Goal: Transaction & Acquisition: Purchase product/service

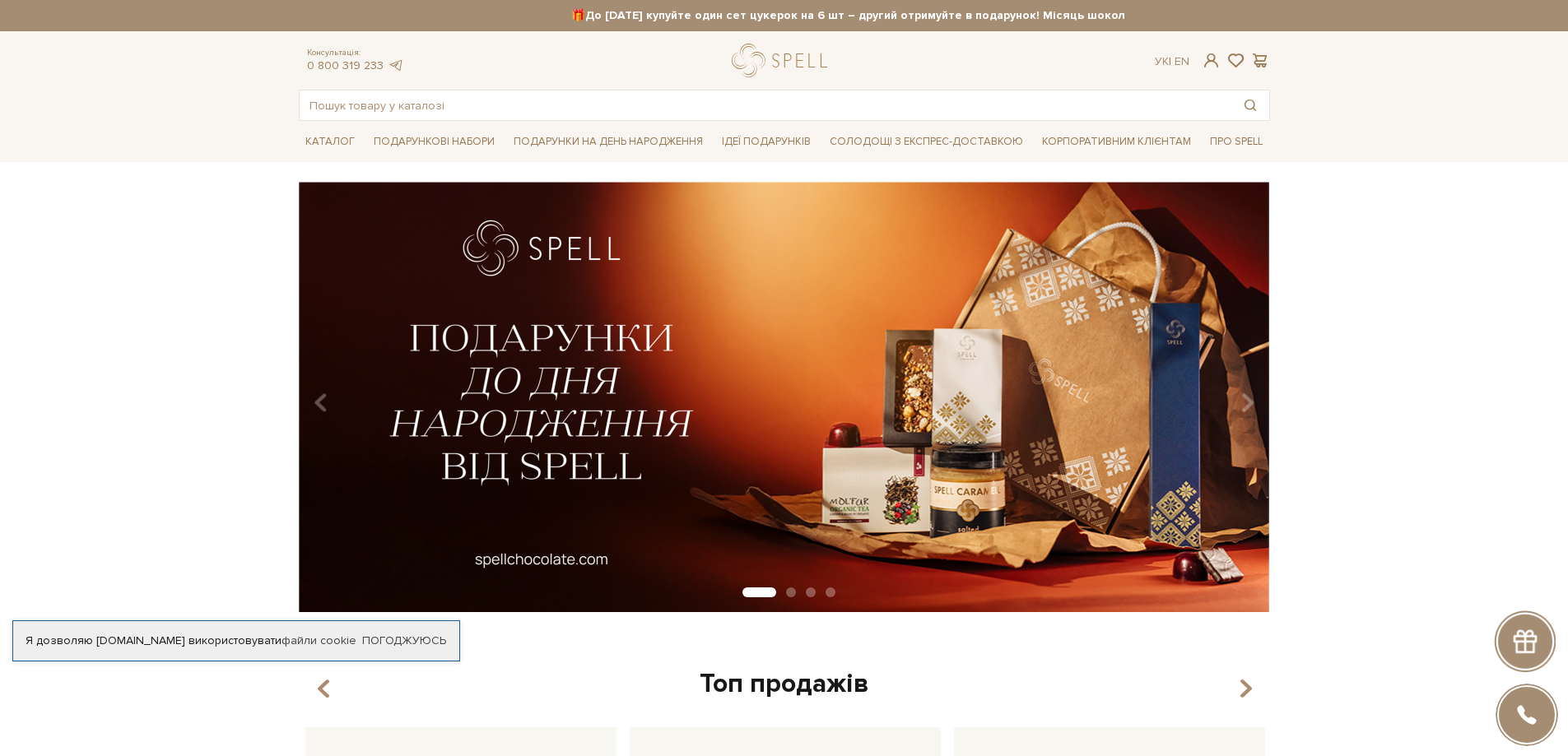
click at [787, 591] on button "Carousel Page 2" at bounding box center [791, 592] width 10 height 10
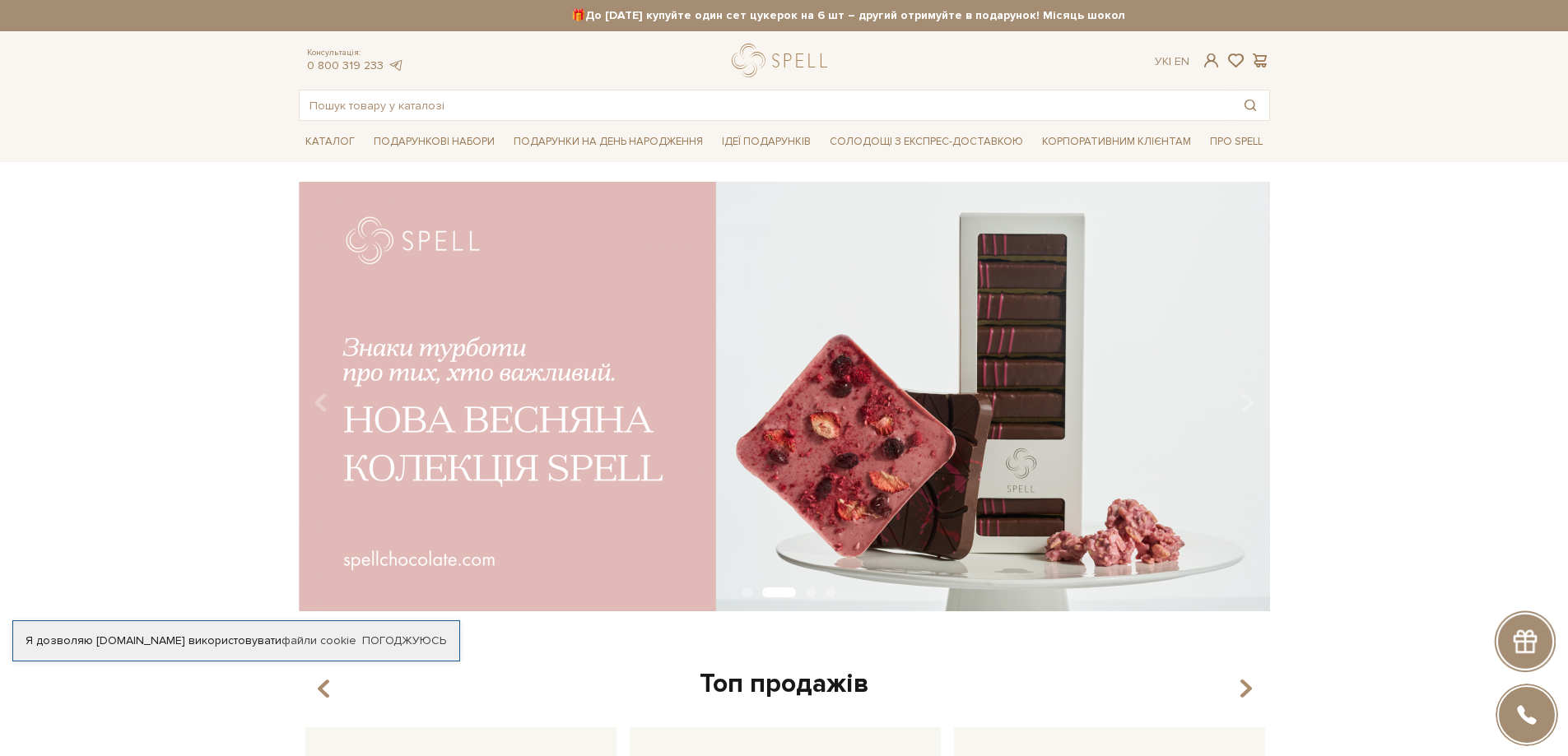
click at [750, 598] on div "Carousel Pagination" at bounding box center [784, 593] width 971 height 15
click at [748, 593] on button "Carousel Page 1" at bounding box center [747, 592] width 10 height 10
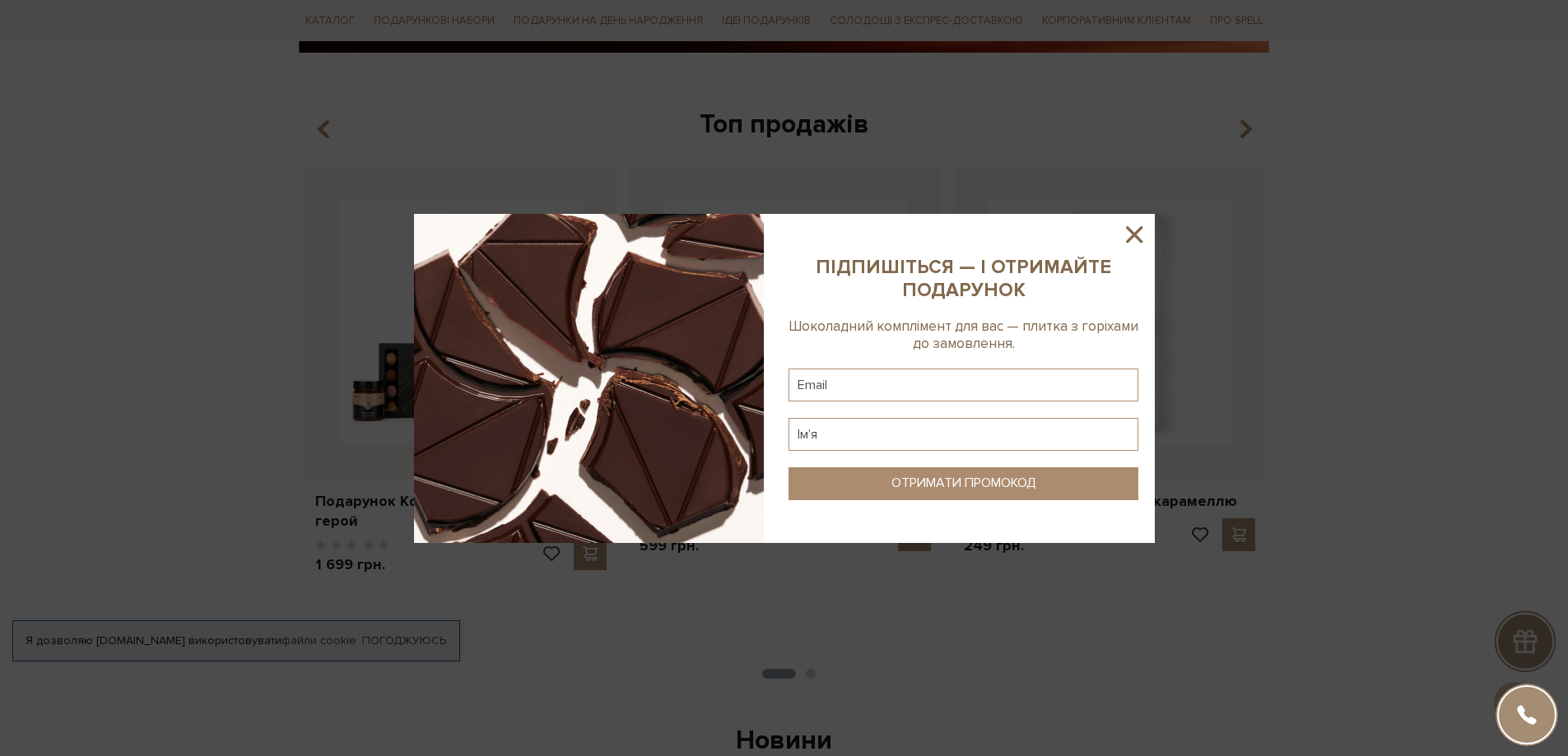
scroll to position [576, 0]
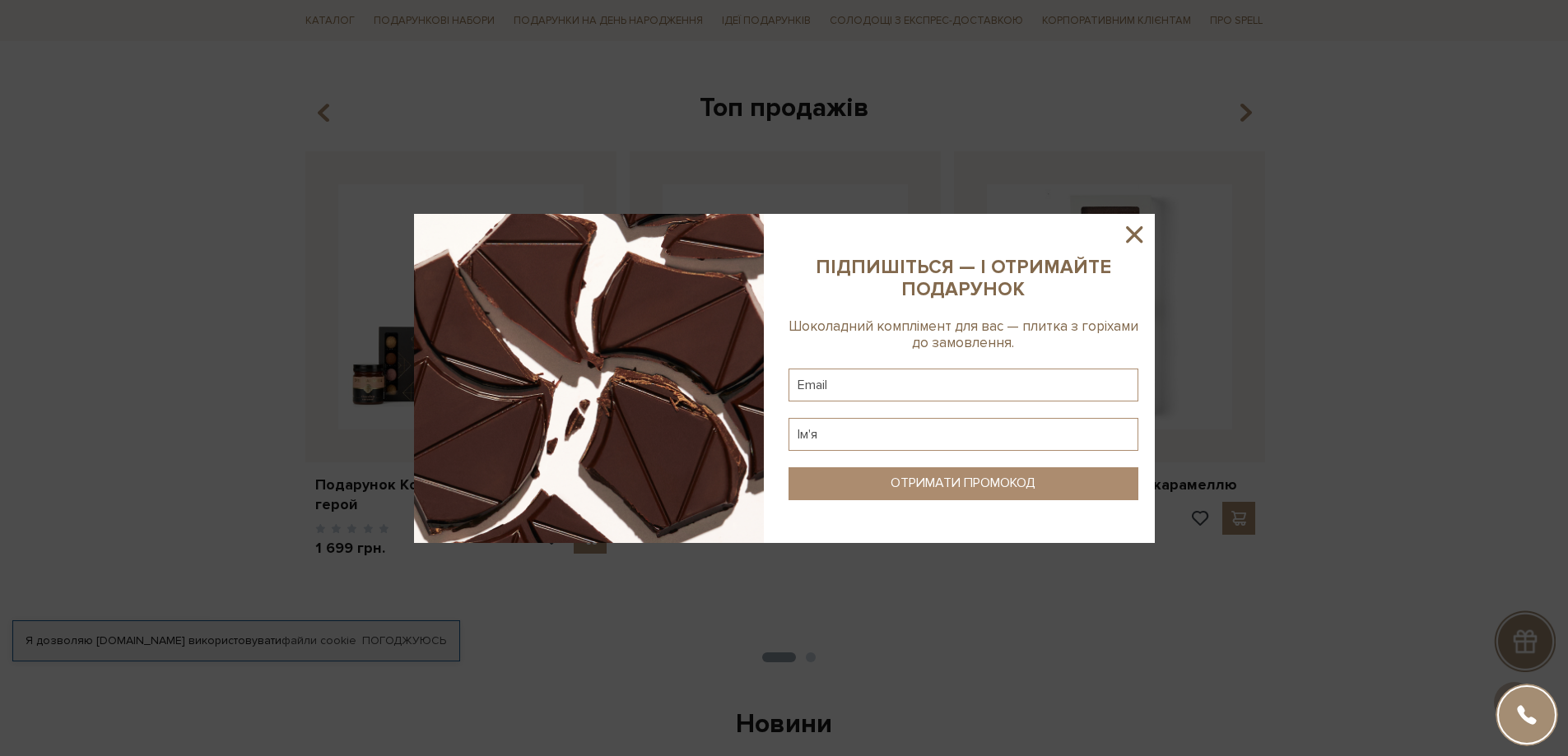
click at [1148, 231] on sys-column-static at bounding box center [963, 379] width 383 height 330
click at [1138, 234] on icon at bounding box center [1134, 235] width 28 height 28
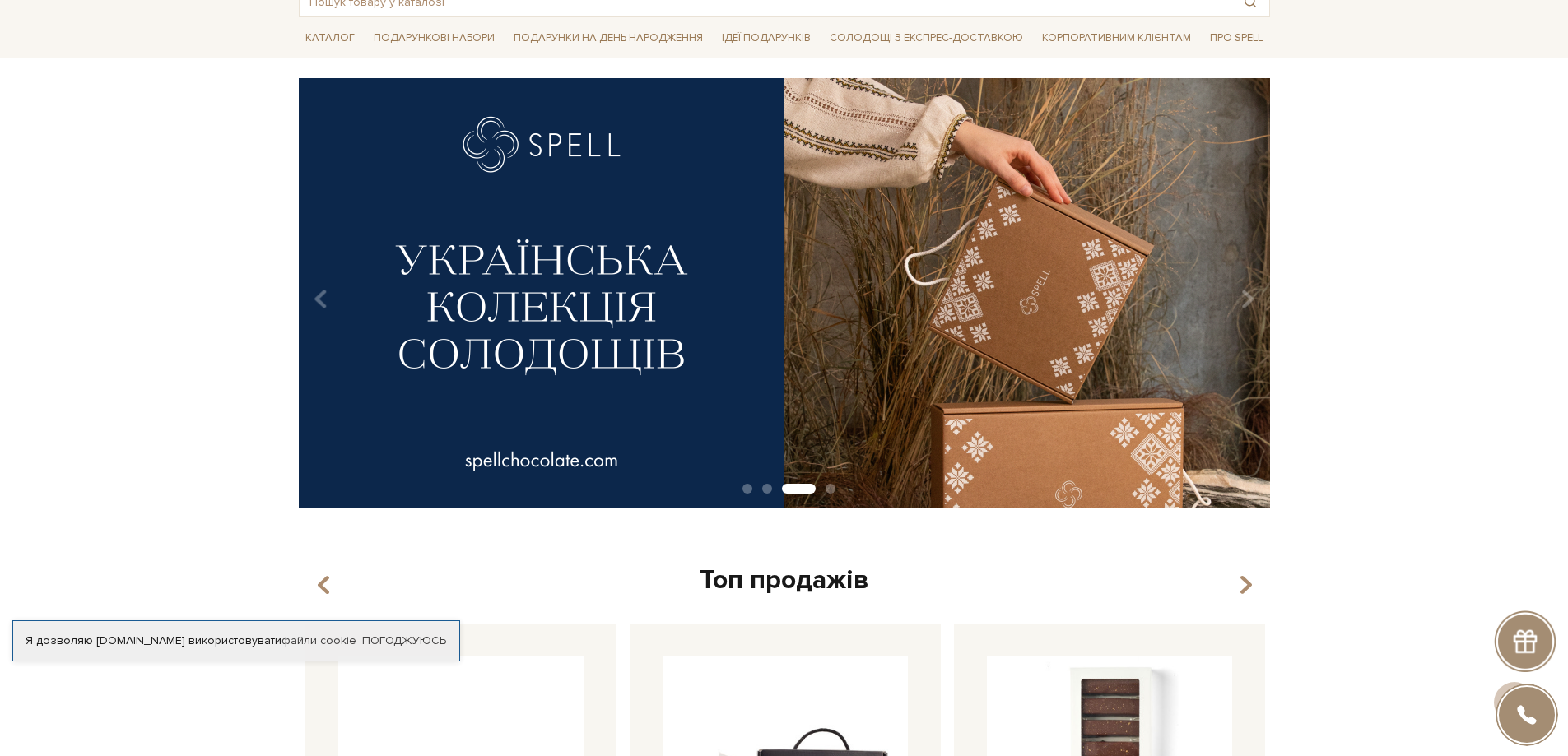
scroll to position [0, 0]
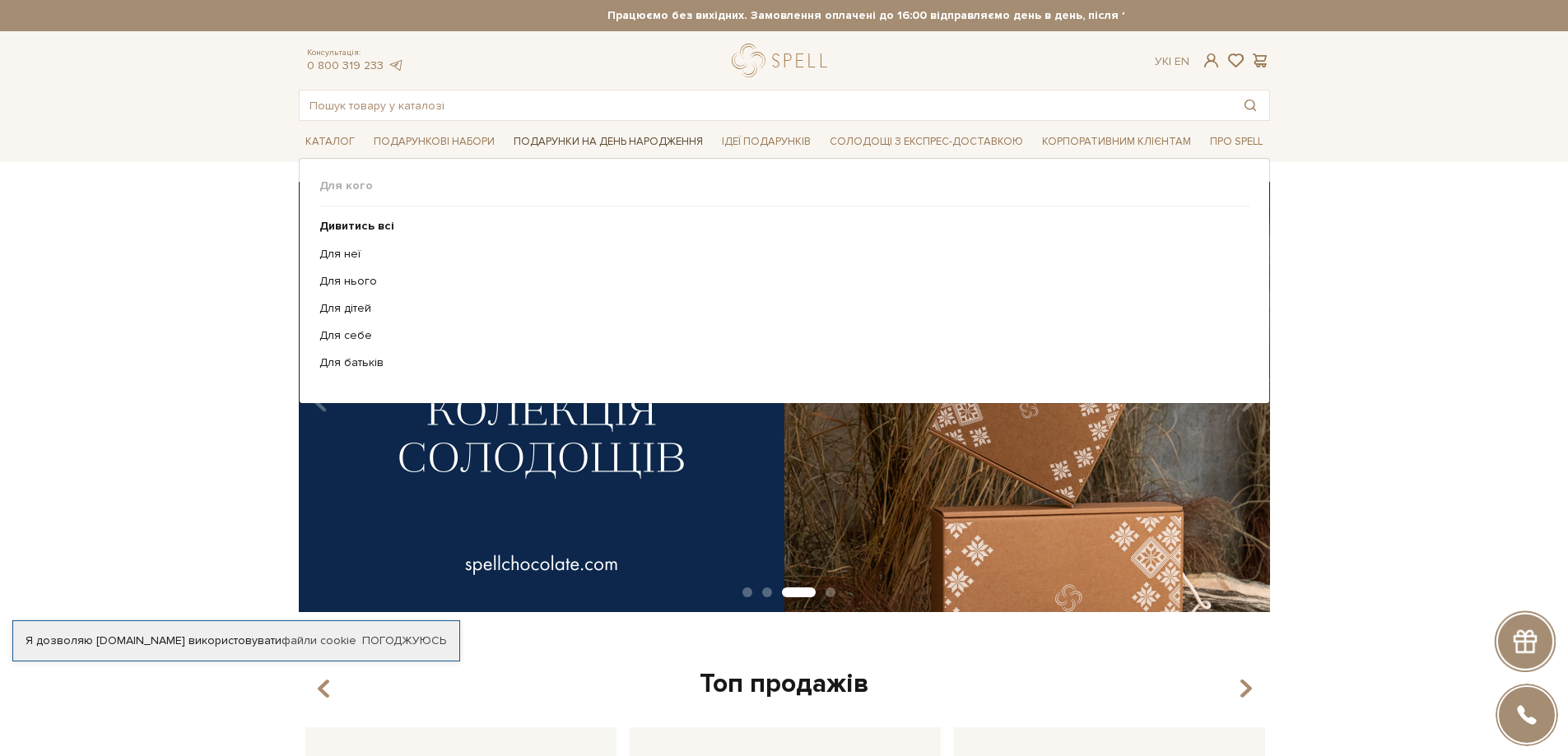
click at [685, 143] on span "Подарунки на День народження" at bounding box center [608, 142] width 202 height 25
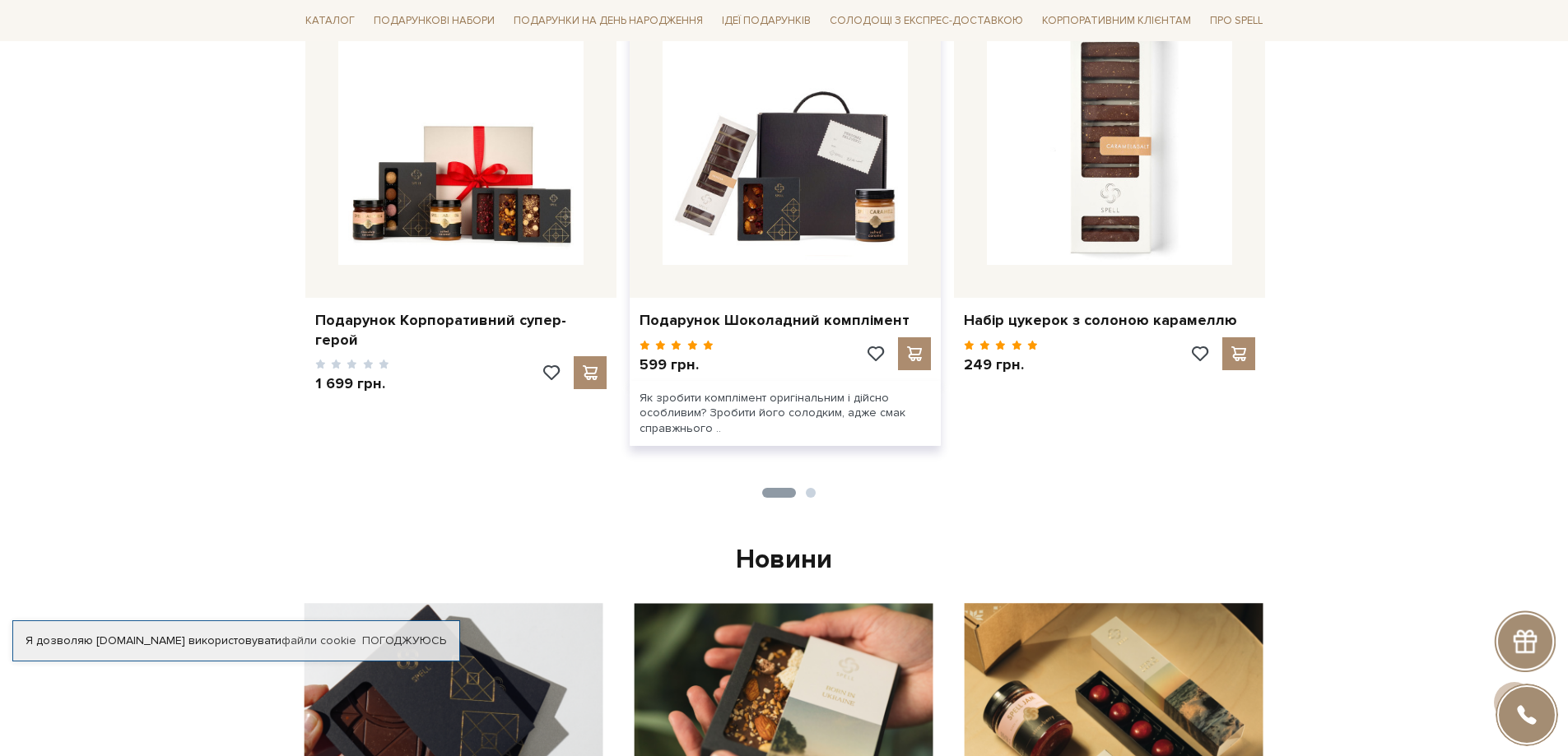
scroll to position [412, 0]
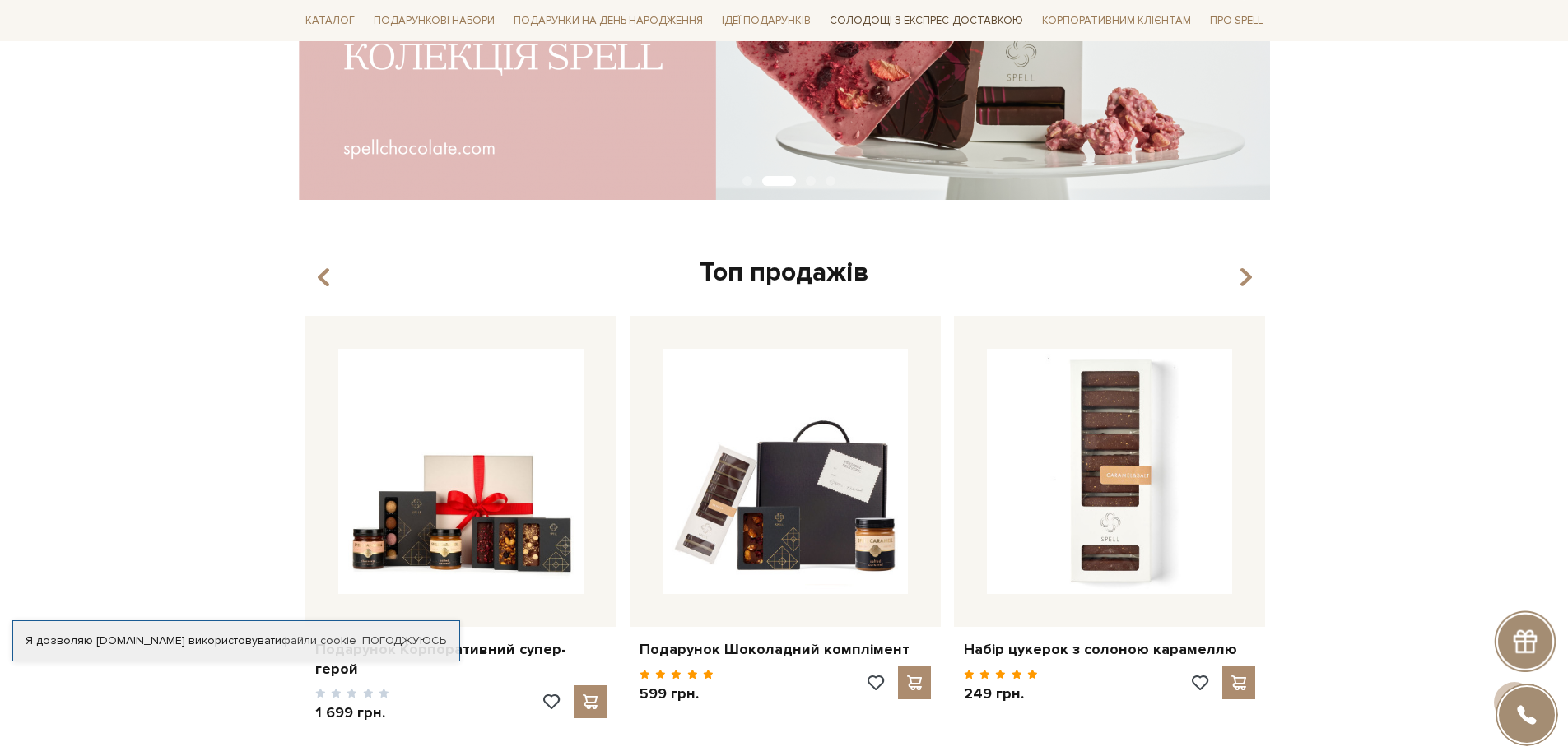
click at [905, 19] on link "Солодощі з експрес-доставкою" at bounding box center [926, 20] width 207 height 28
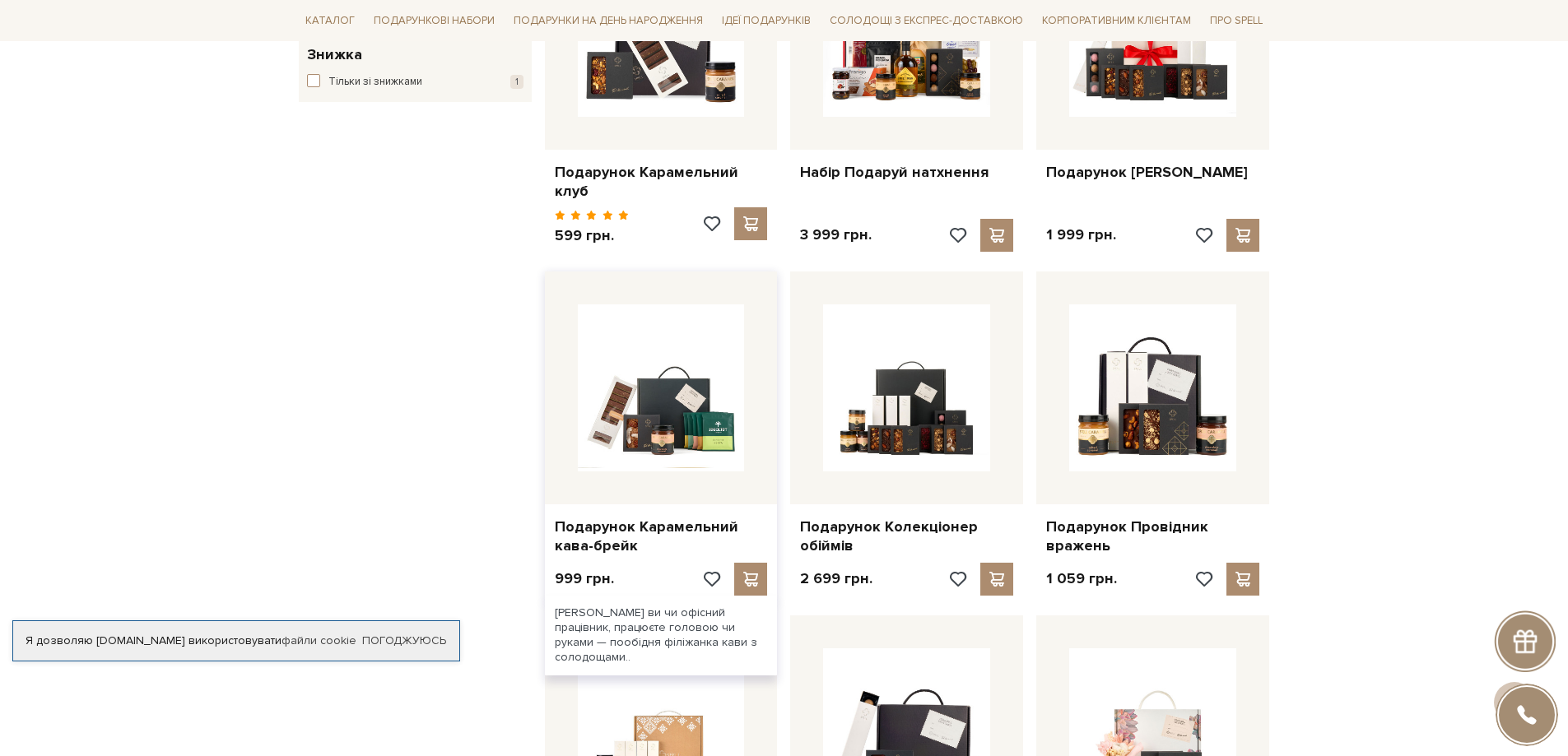
scroll to position [493, 0]
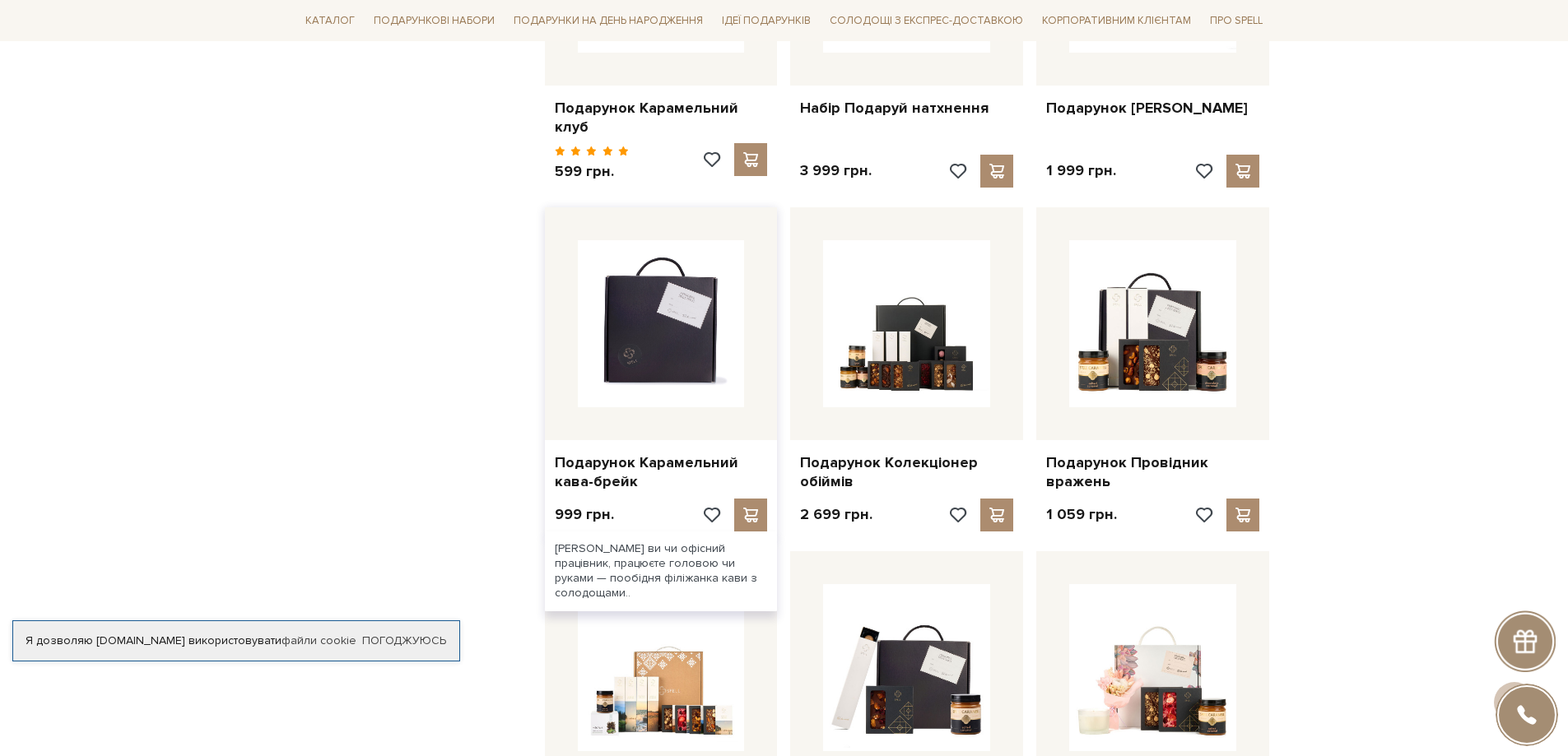
click at [637, 343] on img at bounding box center [661, 323] width 167 height 167
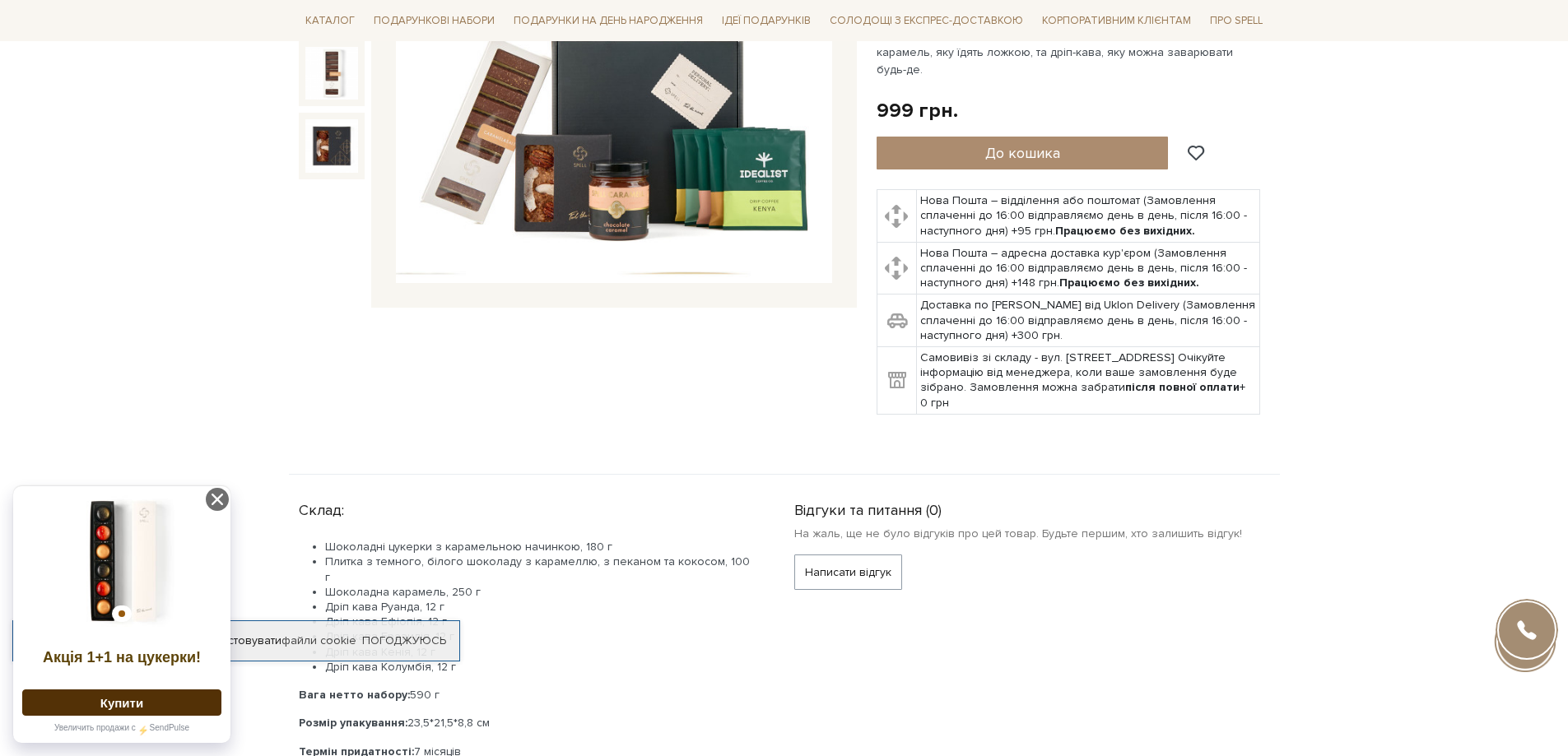
scroll to position [412, 0]
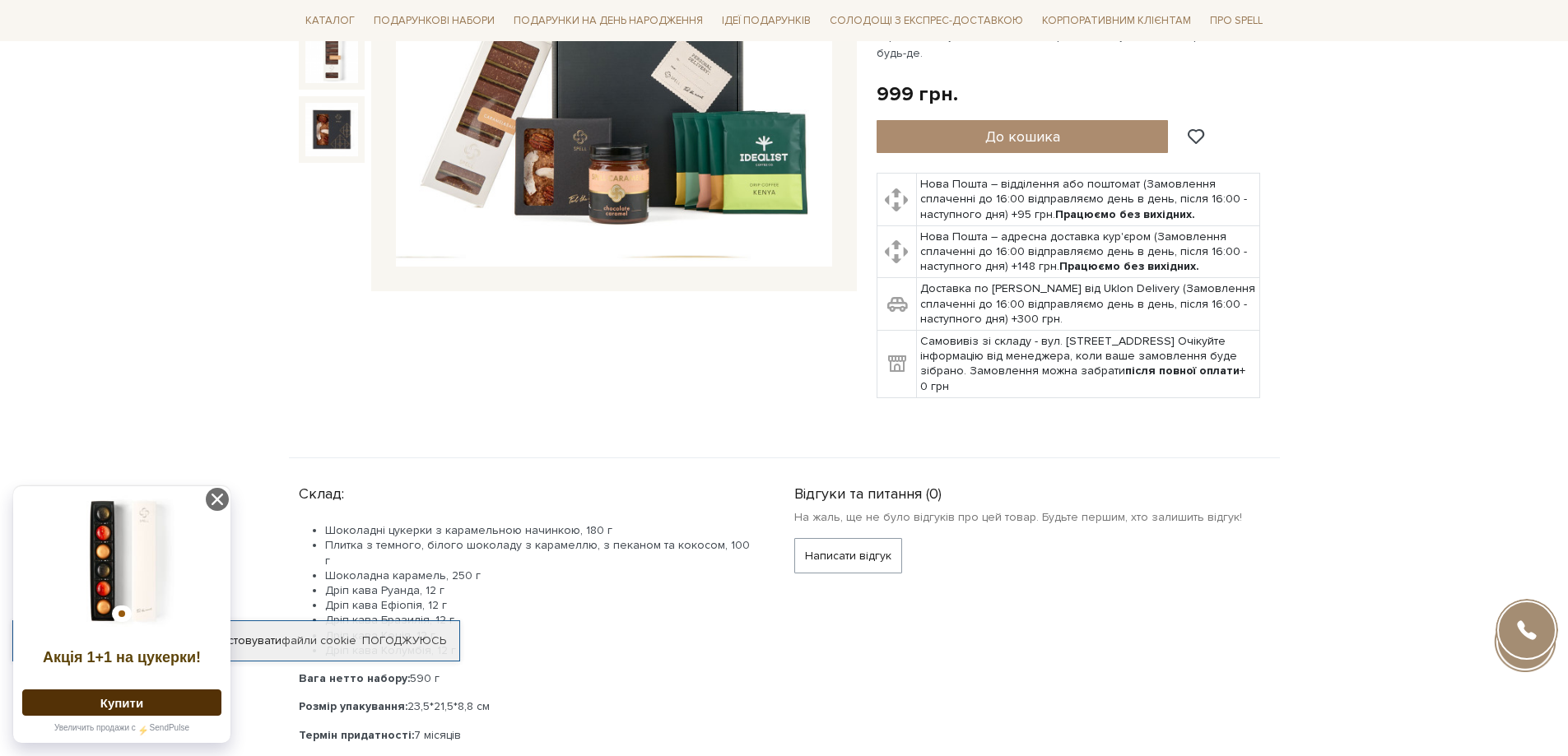
click at [128, 612] on ul at bounding box center [121, 614] width 20 height 17
click at [121, 702] on button "Купити" at bounding box center [122, 703] width 199 height 26
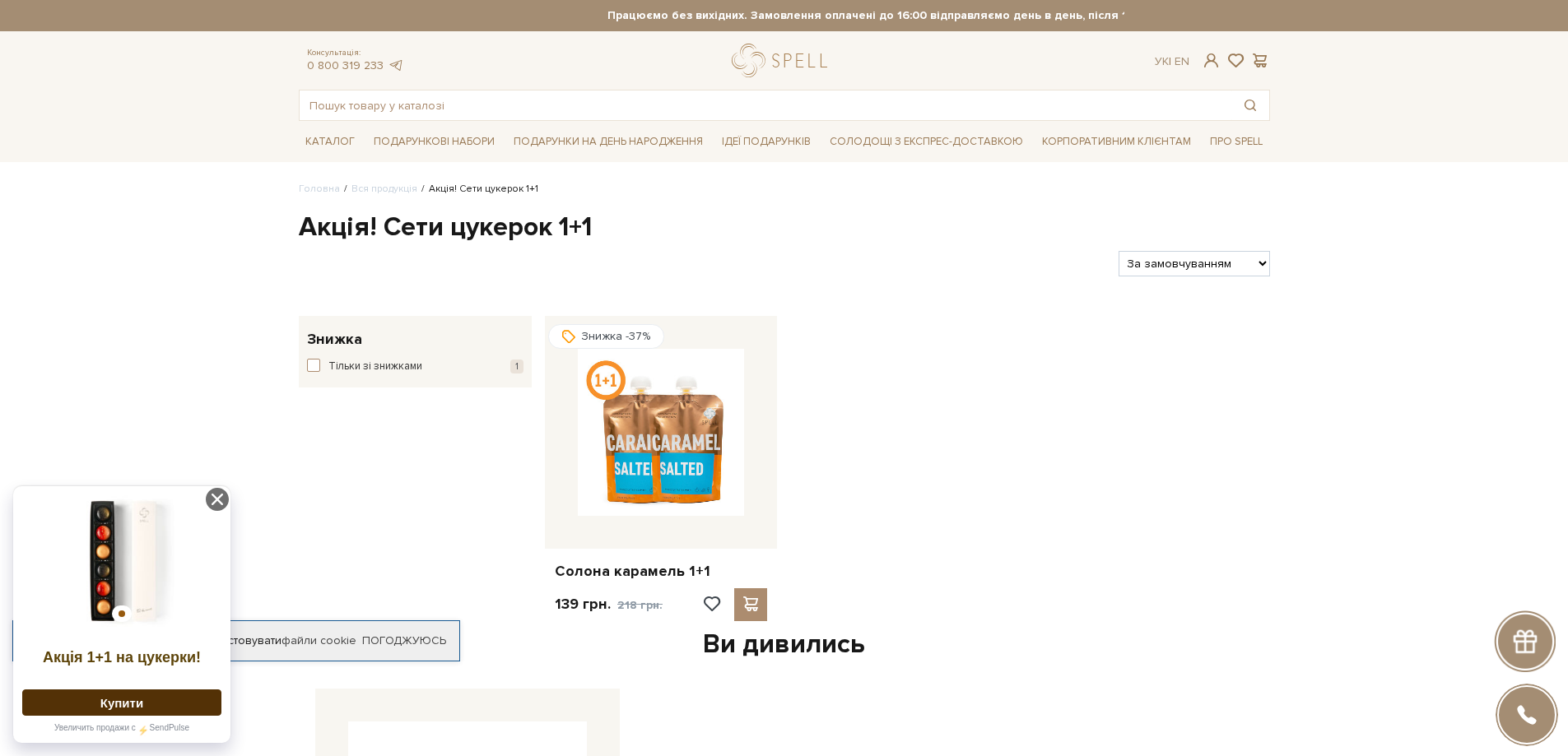
click at [75, 570] on img at bounding box center [122, 560] width 199 height 131
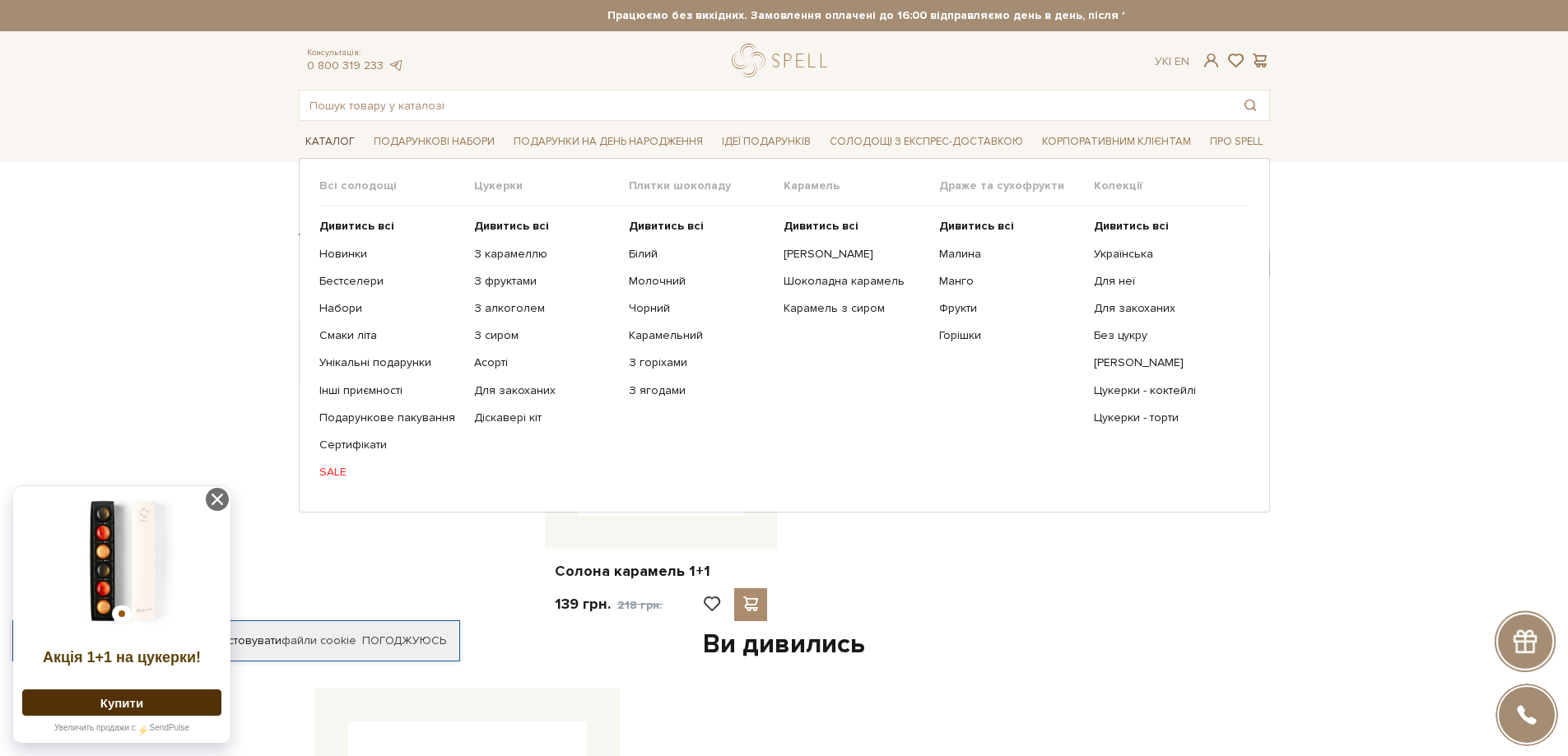
click at [342, 143] on span "Каталог" at bounding box center [330, 142] width 62 height 25
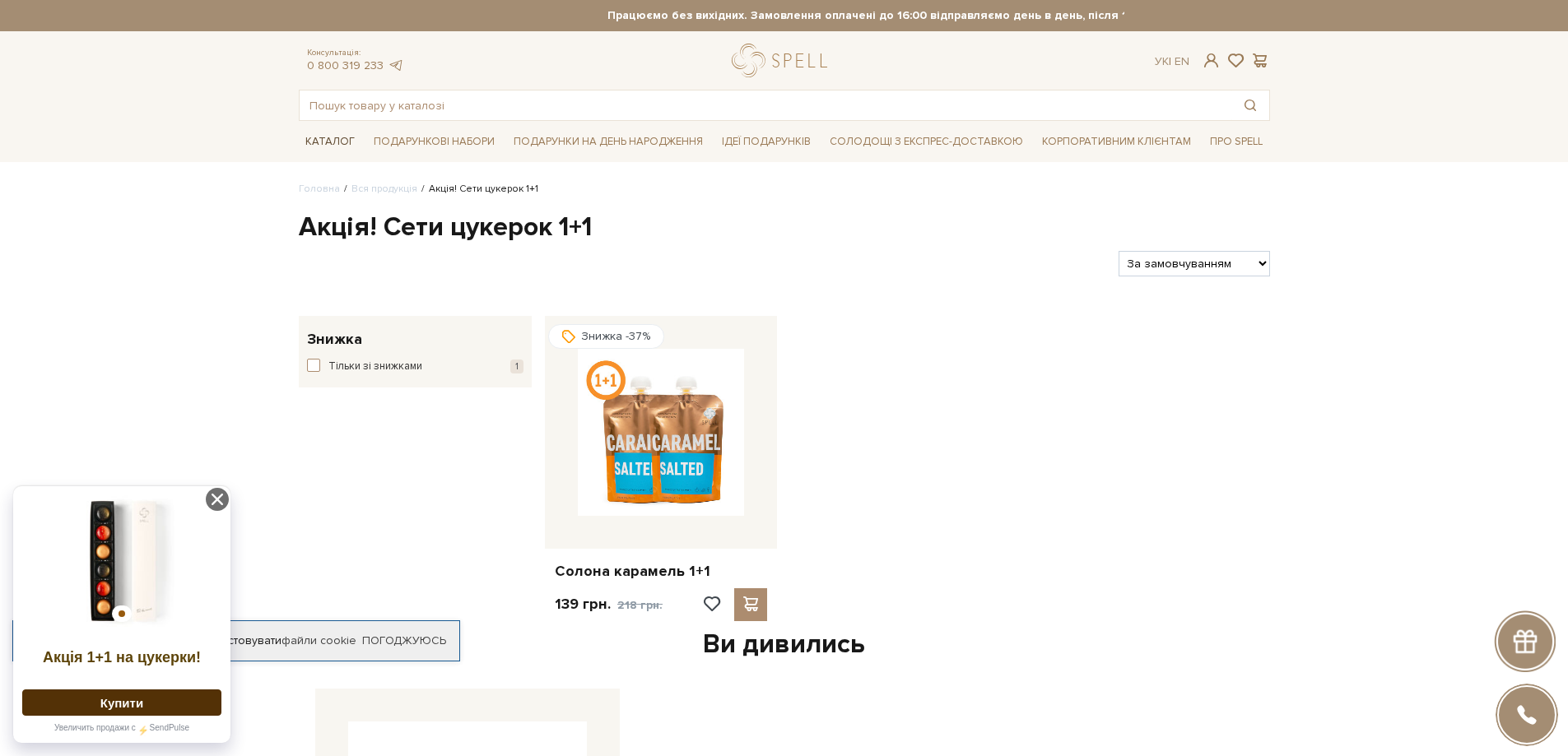
click at [342, 143] on span "Каталог" at bounding box center [330, 142] width 62 height 25
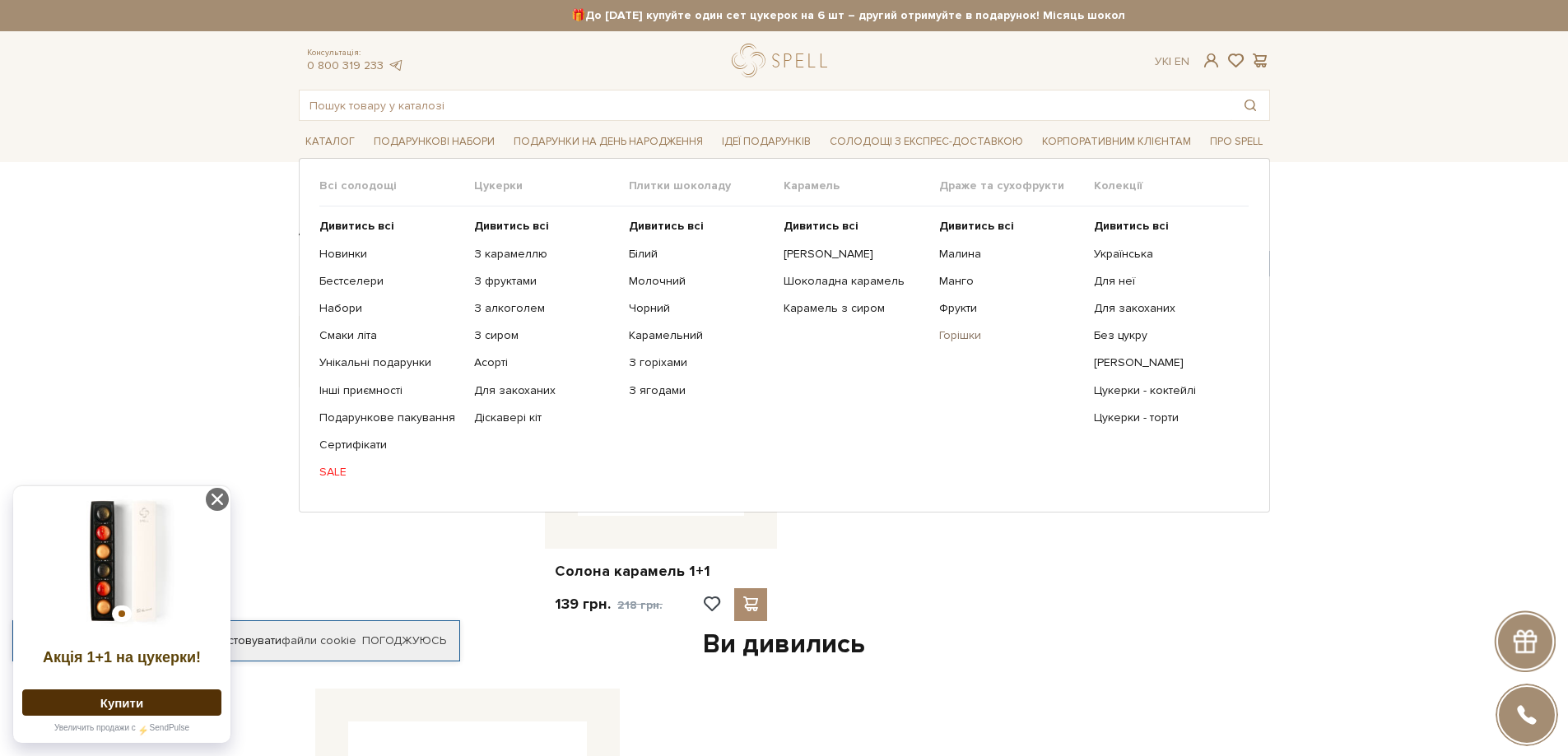
click at [955, 333] on link "Горішки" at bounding box center [1010, 336] width 142 height 15
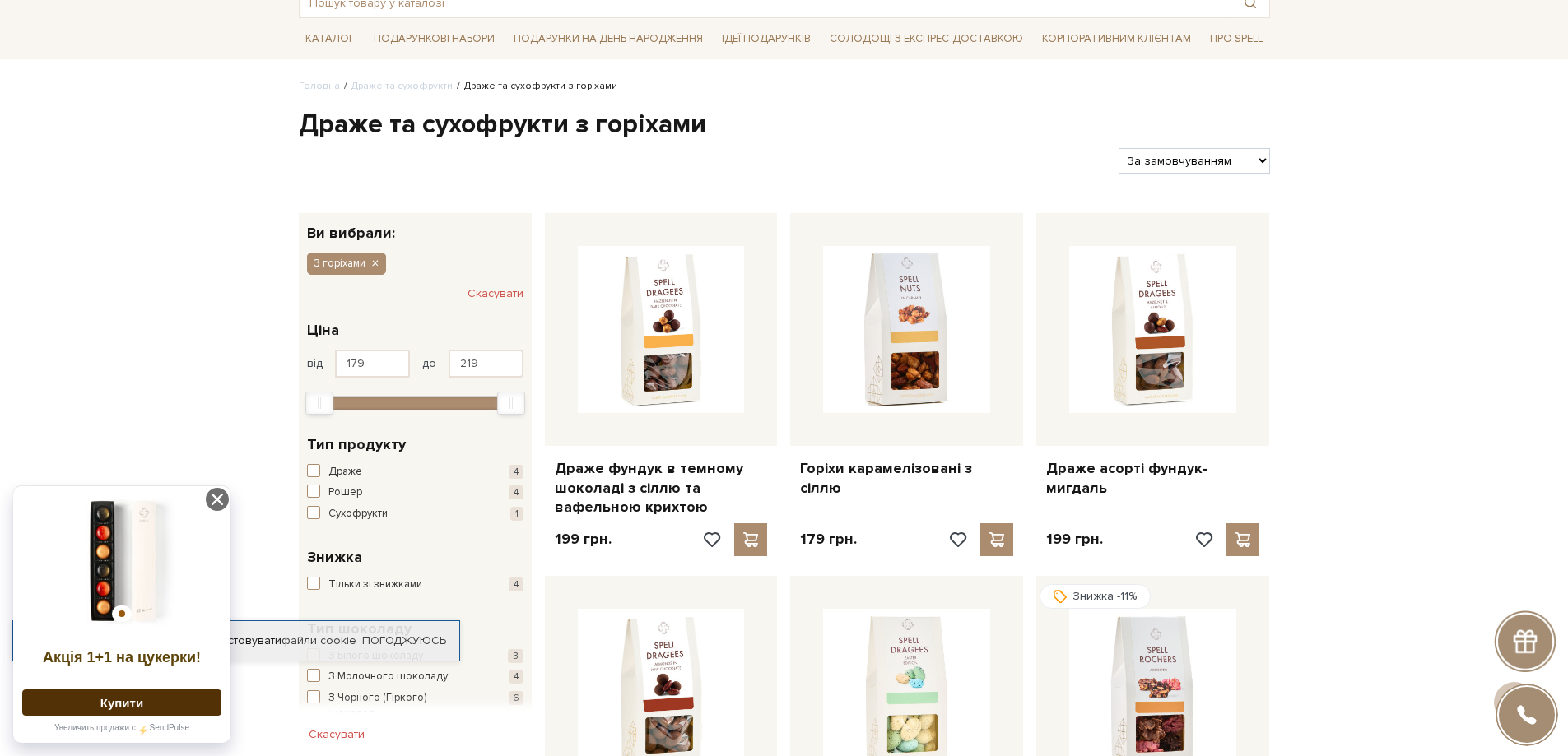
scroll to position [82, 0]
